Goal: Task Accomplishment & Management: Use online tool/utility

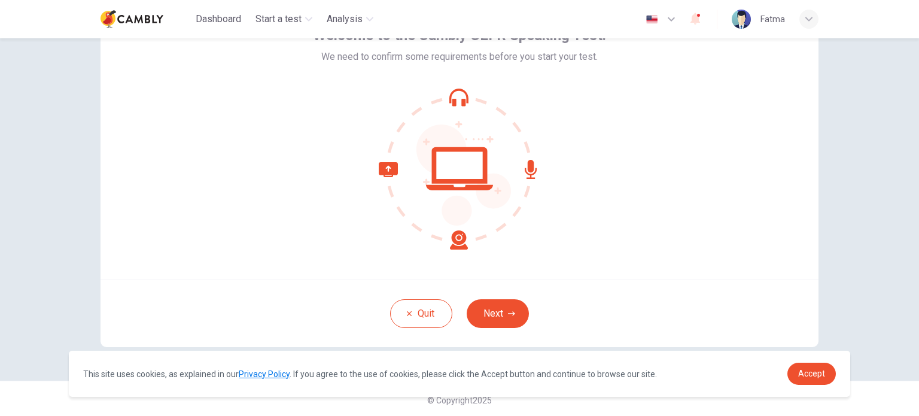
scroll to position [82, 0]
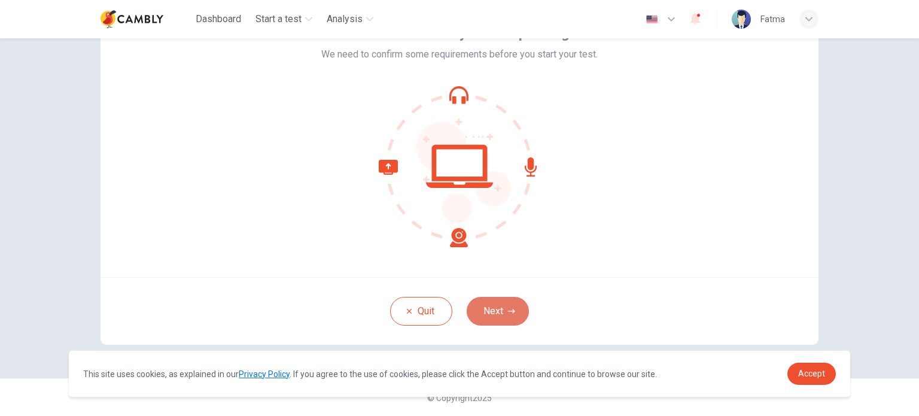
click at [507, 300] on button "Next" at bounding box center [498, 311] width 62 height 29
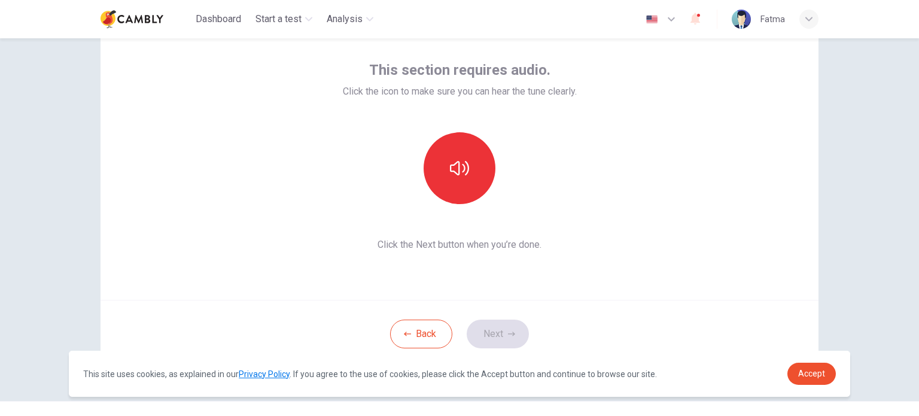
scroll to position [60, 0]
click at [469, 164] on button "button" at bounding box center [460, 168] width 72 height 72
click at [498, 320] on button "Next" at bounding box center [498, 333] width 62 height 29
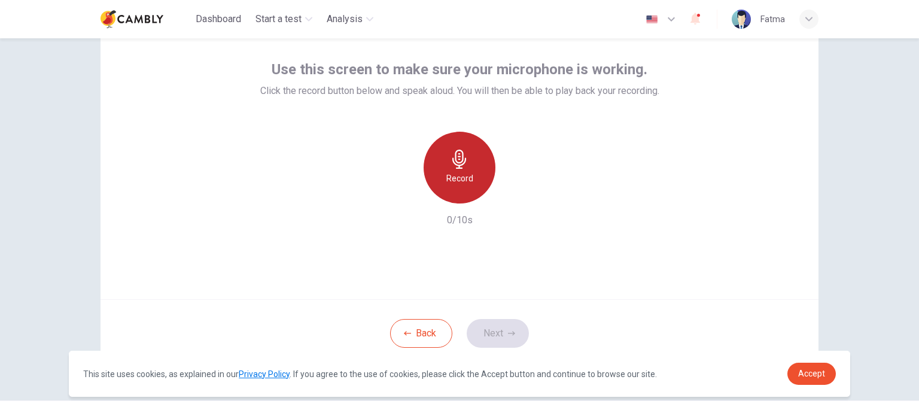
click at [458, 176] on h6 "Record" at bounding box center [459, 178] width 27 height 14
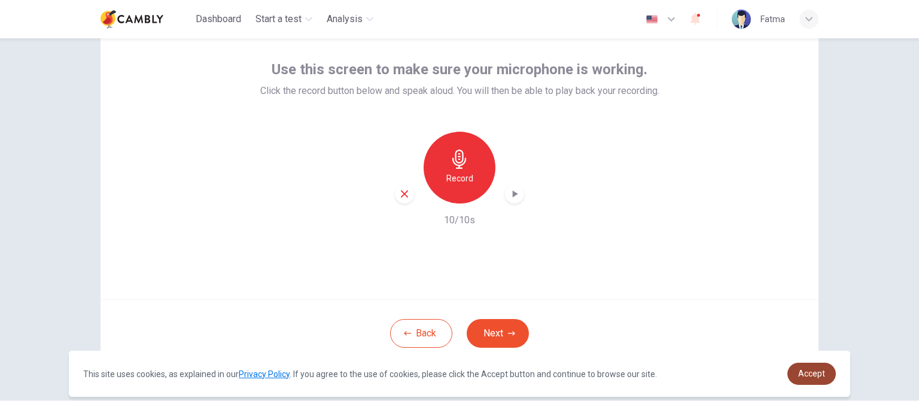
click at [809, 373] on span "Accept" at bounding box center [811, 373] width 27 height 10
click at [491, 327] on button "Next" at bounding box center [498, 333] width 62 height 29
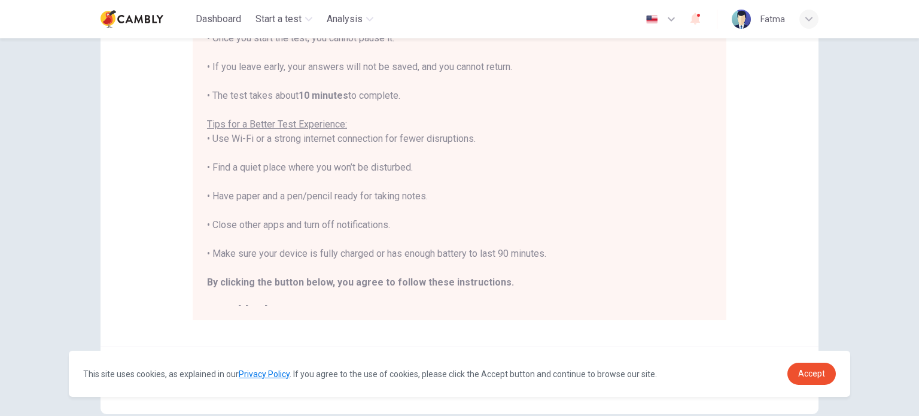
scroll to position [120, 0]
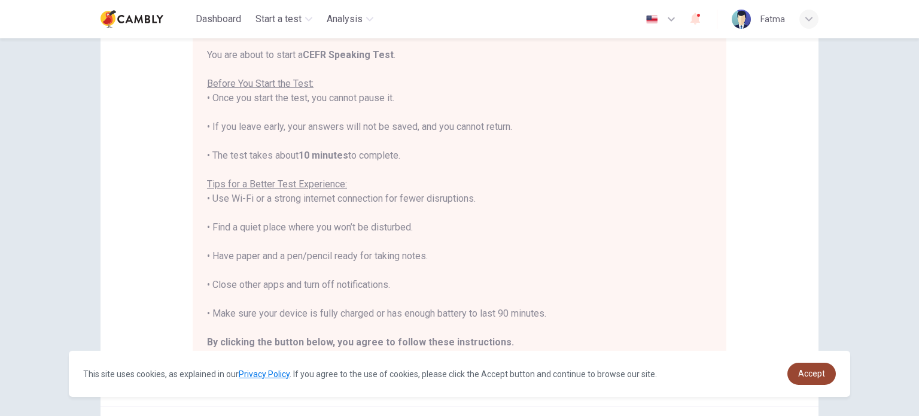
click at [802, 366] on link "Accept" at bounding box center [811, 373] width 48 height 22
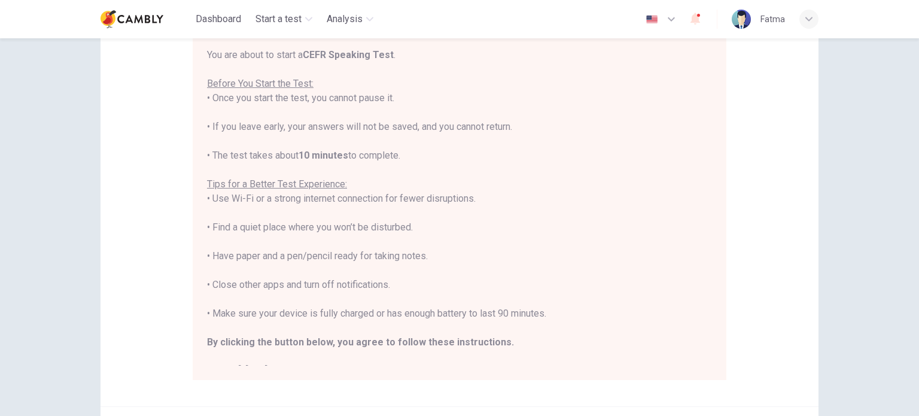
click at [802, 366] on div "Disclaimer: You are about to start a CEFR Speaking Test . Before You Start the …" at bounding box center [459, 179] width 718 height 454
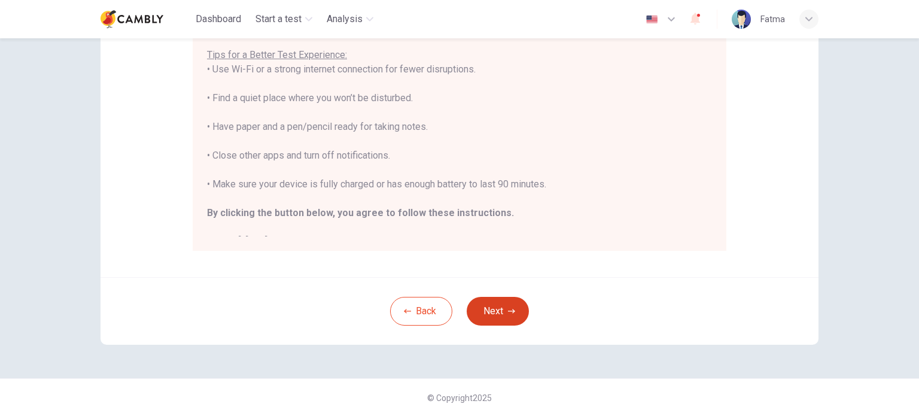
click at [504, 306] on button "Next" at bounding box center [498, 311] width 62 height 29
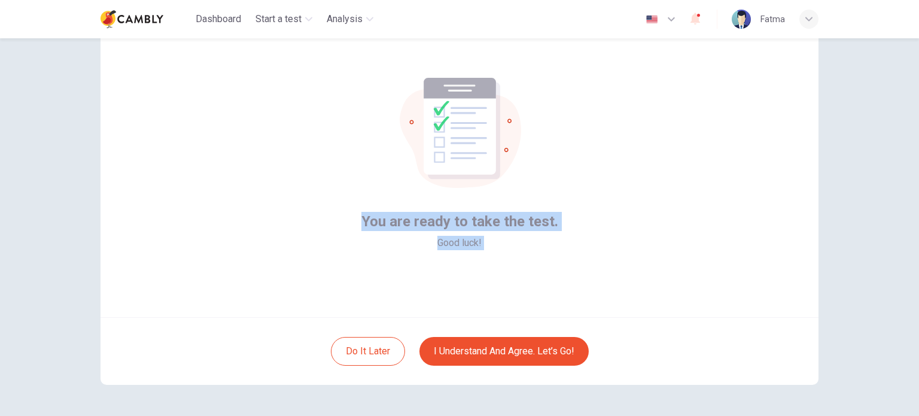
scroll to position [0, 0]
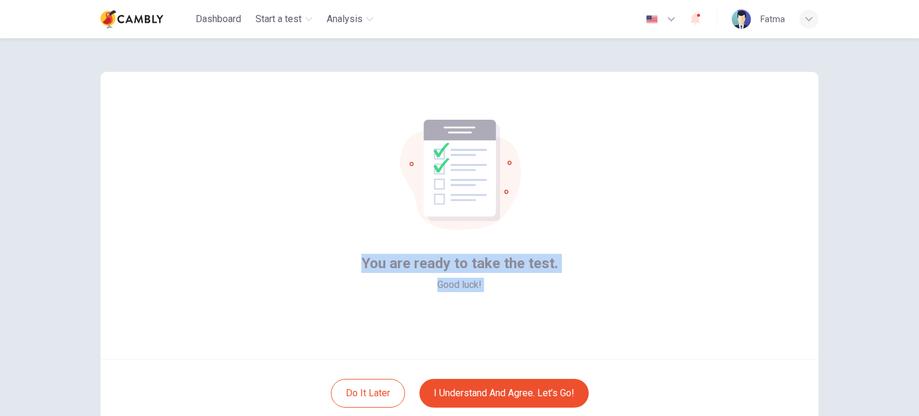
click at [642, 296] on div "You are ready to take the test. Good luck!" at bounding box center [459, 215] width 718 height 287
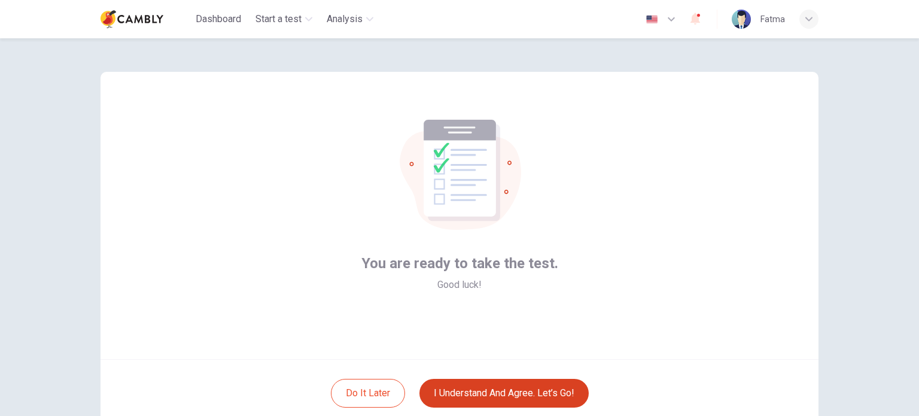
click at [537, 395] on button "I understand and agree. Let’s go!" at bounding box center [503, 393] width 169 height 29
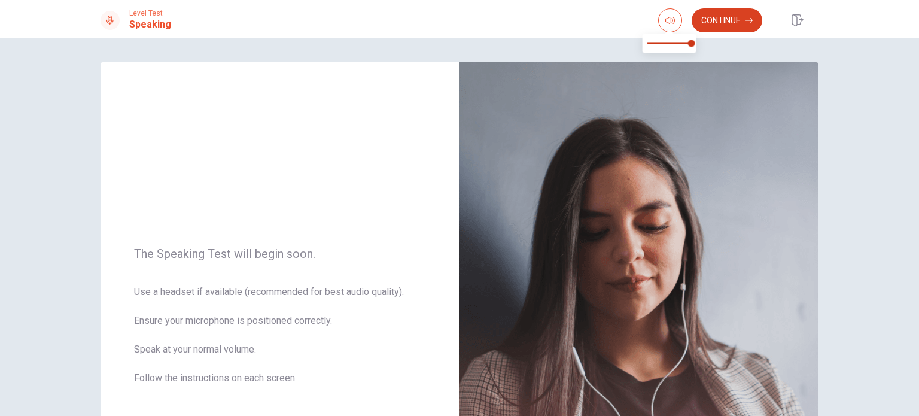
click at [732, 20] on button "Continue" at bounding box center [726, 20] width 71 height 24
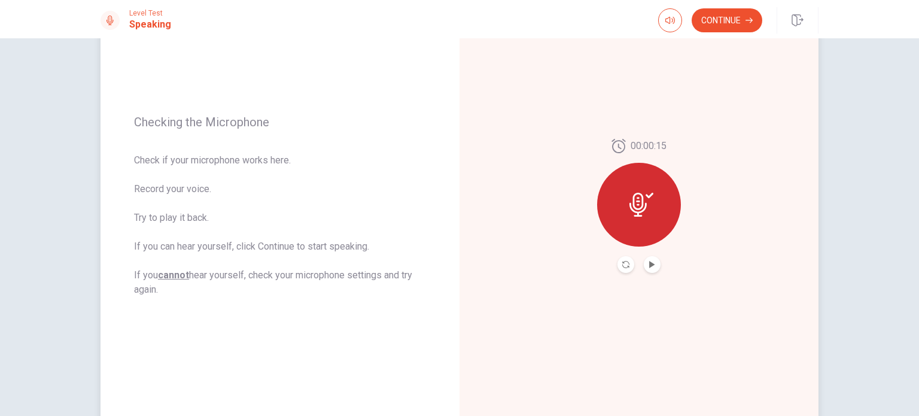
scroll to position [110, 0]
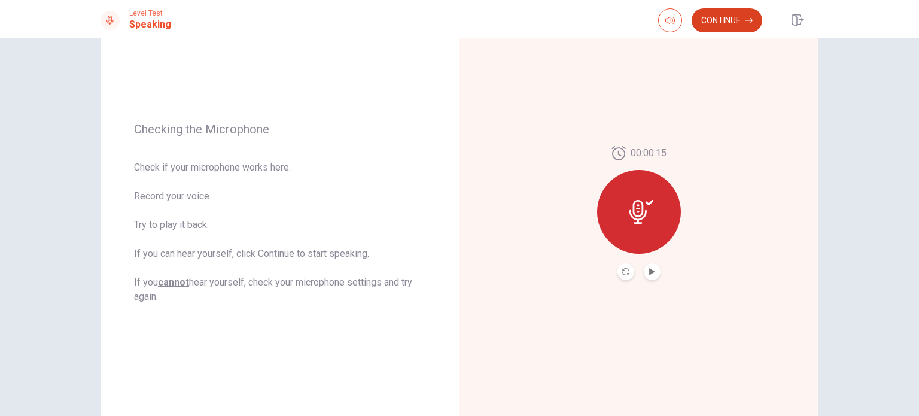
click at [726, 25] on button "Continue" at bounding box center [726, 20] width 71 height 24
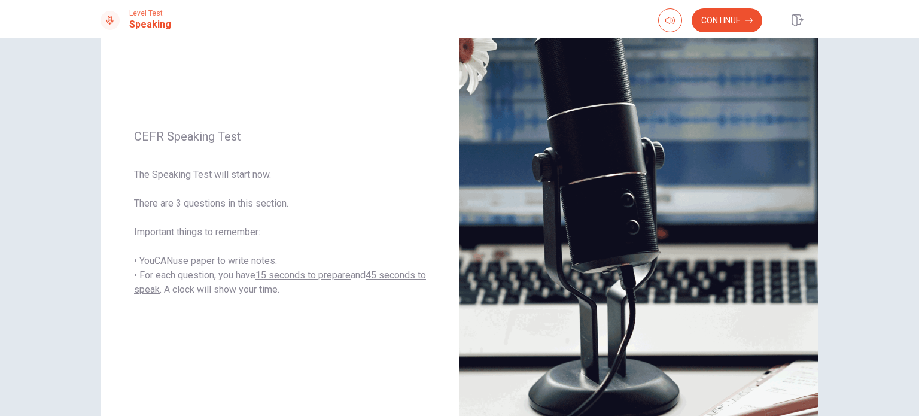
click at [733, 22] on button "Continue" at bounding box center [726, 20] width 71 height 24
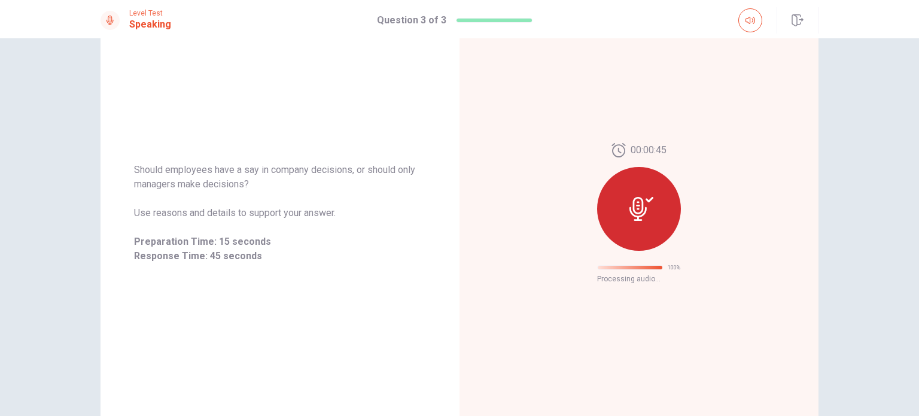
scroll to position [19, 0]
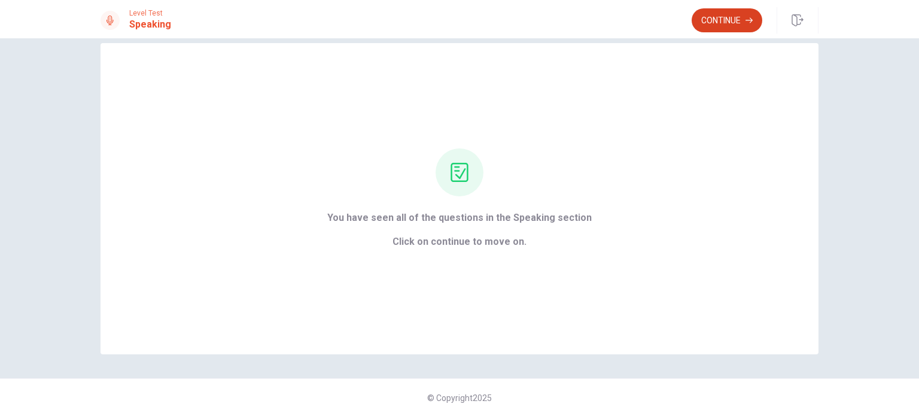
click at [740, 13] on button "Continue" at bounding box center [726, 20] width 71 height 24
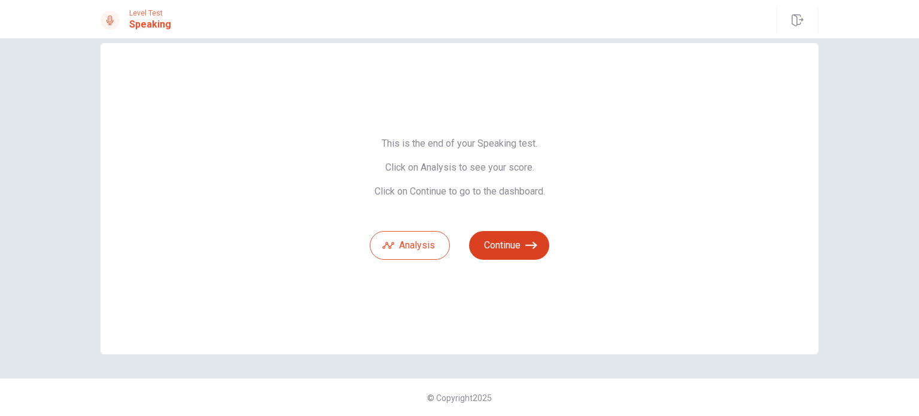
click at [521, 241] on button "Continue" at bounding box center [509, 245] width 80 height 29
